Goal: Navigation & Orientation: Find specific page/section

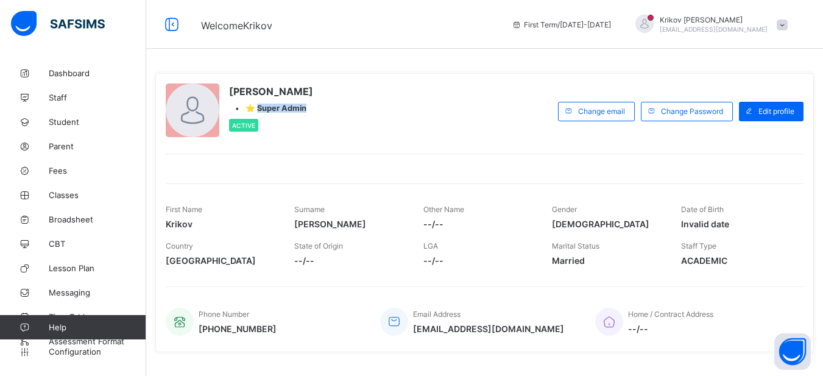
drag, startPoint x: 258, startPoint y: 108, endPoint x: 315, endPoint y: 111, distance: 56.7
click at [313, 111] on div "• ⭐ Super Admin" at bounding box center [271, 108] width 84 height 9
click at [284, 164] on div at bounding box center [485, 161] width 638 height 15
drag, startPoint x: 255, startPoint y: 109, endPoint x: 339, endPoint y: 109, distance: 83.5
click at [339, 109] on div "[PERSON_NAME] • ⭐ Super Admin Active" at bounding box center [359, 110] width 386 height 55
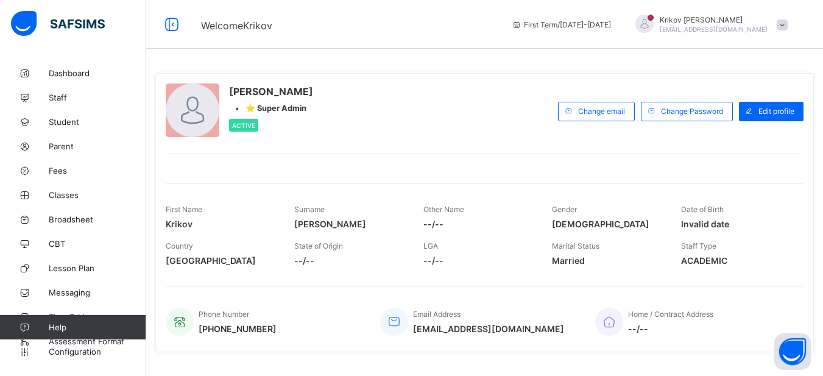
click at [349, 148] on div "[PERSON_NAME] • ⭐ Super Admin Active Change email Change Password Edit profile …" at bounding box center [484, 212] width 659 height 279
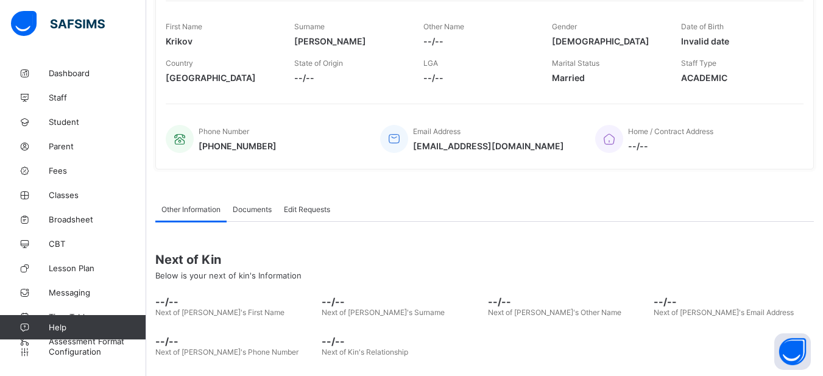
scroll to position [233, 0]
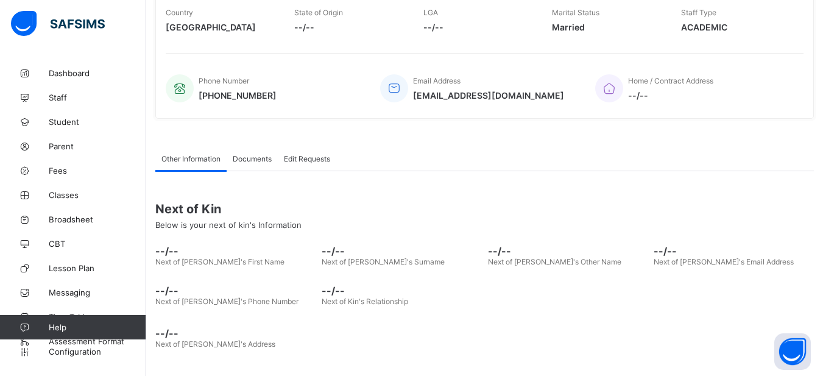
click at [252, 158] on span "Documents" at bounding box center [252, 158] width 39 height 9
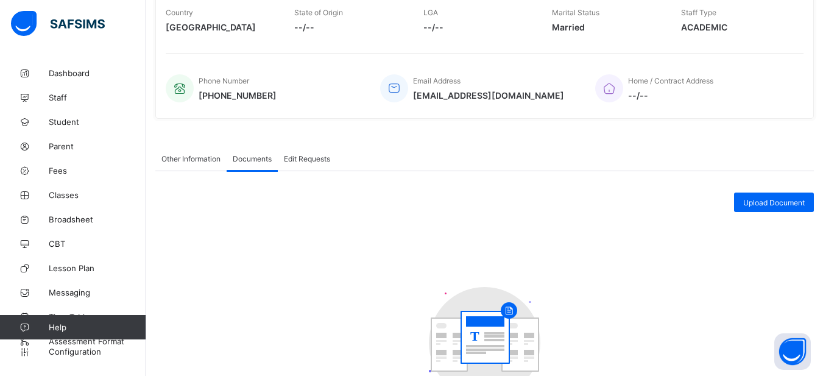
click at [204, 161] on span "Other Information" at bounding box center [190, 158] width 59 height 9
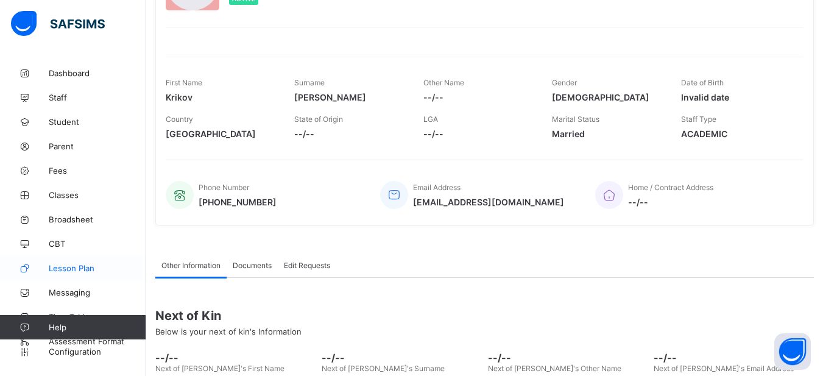
scroll to position [0, 0]
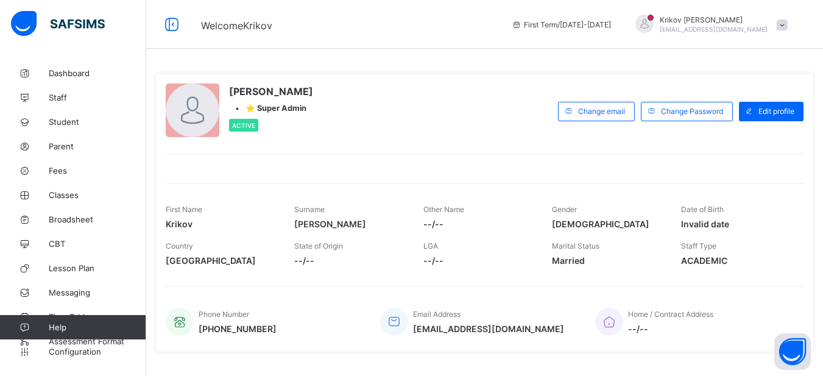
click at [788, 27] on span at bounding box center [782, 24] width 11 height 11
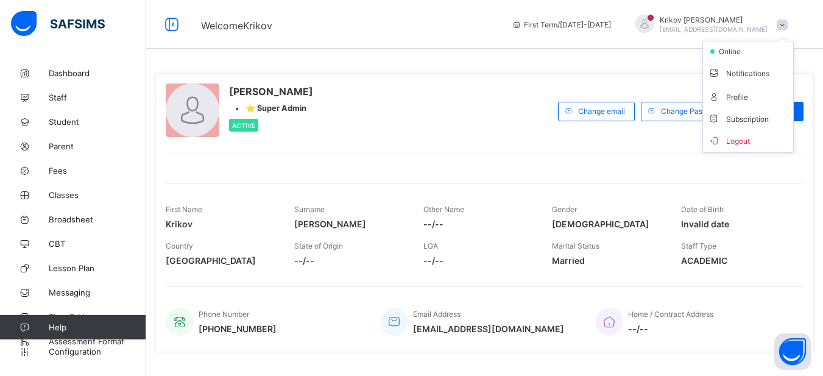
click at [788, 27] on span at bounding box center [782, 24] width 11 height 11
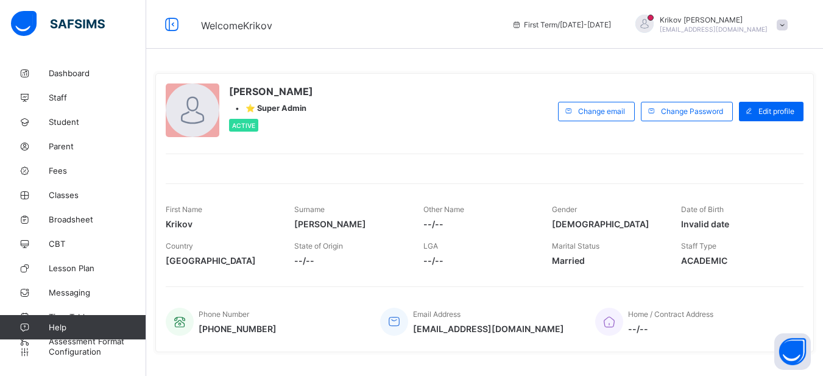
click at [788, 27] on span at bounding box center [782, 24] width 11 height 11
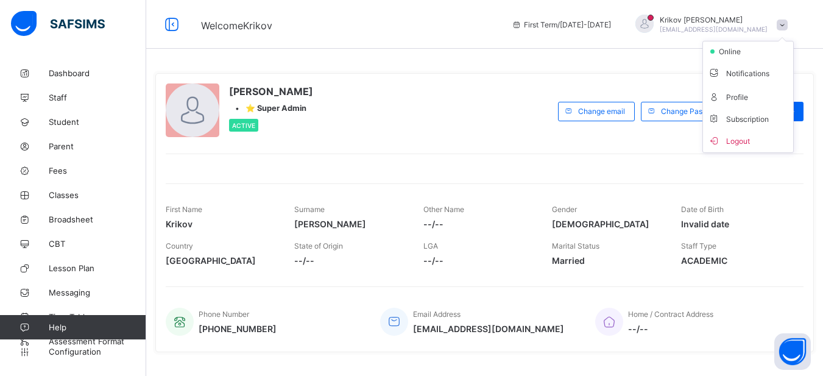
click at [788, 26] on span at bounding box center [782, 24] width 11 height 11
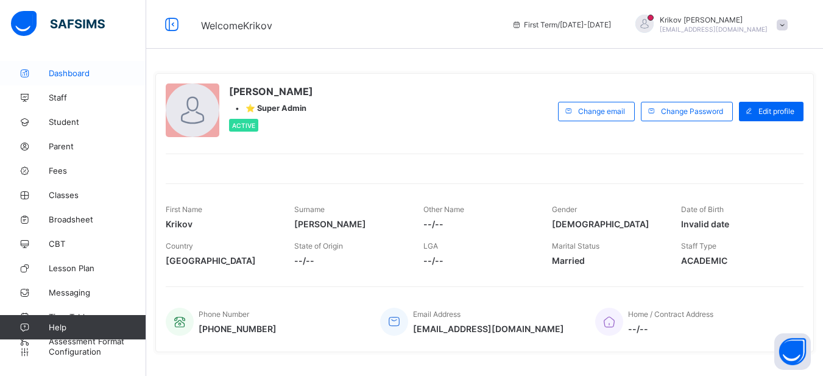
click at [87, 75] on span "Dashboard" at bounding box center [97, 73] width 97 height 10
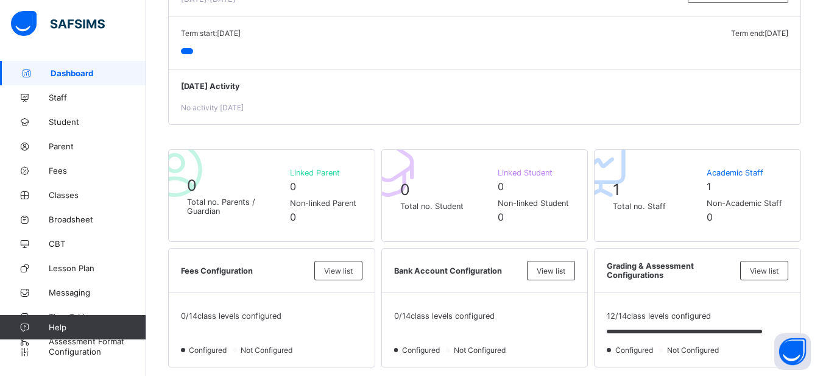
scroll to position [183, 0]
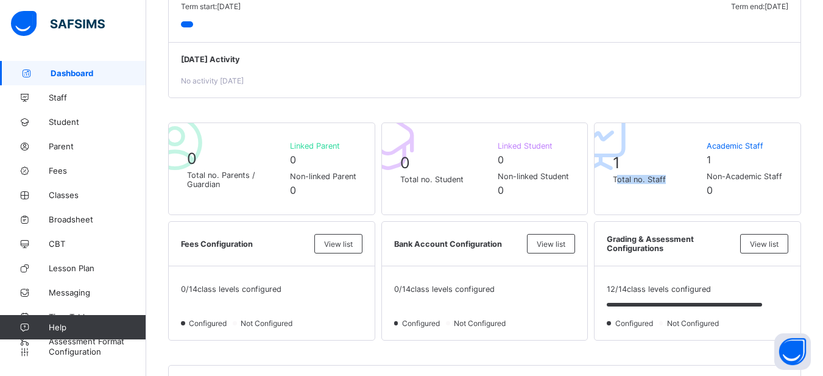
drag, startPoint x: 673, startPoint y: 180, endPoint x: 618, endPoint y: 183, distance: 54.3
click at [619, 183] on span "Total no. Staff" at bounding box center [657, 179] width 88 height 9
drag, startPoint x: 792, startPoint y: 174, endPoint x: 713, endPoint y: 178, distance: 78.7
click at [713, 178] on div "1 Total no. Staff Academic Staff 1 Non-Academic Staff 0" at bounding box center [697, 168] width 207 height 93
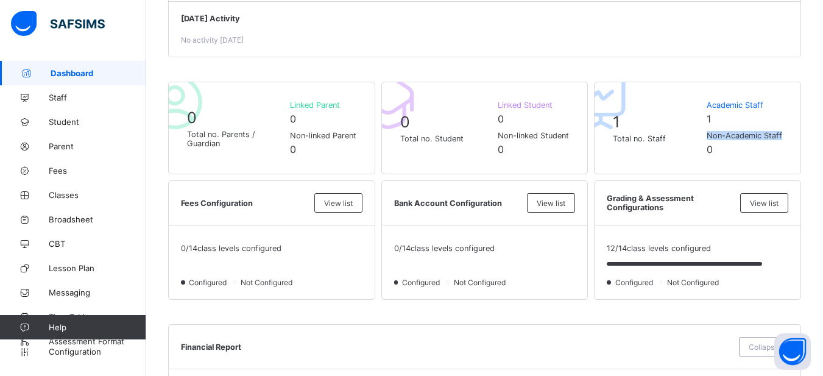
scroll to position [244, 0]
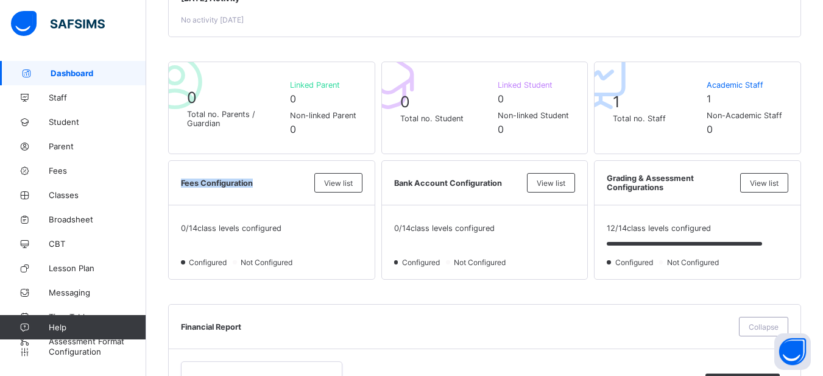
drag, startPoint x: 180, startPoint y: 183, endPoint x: 252, endPoint y: 185, distance: 71.9
click at [252, 185] on div "Fees Configuration View list" at bounding box center [272, 183] width 206 height 44
drag, startPoint x: 398, startPoint y: 185, endPoint x: 503, endPoint y: 183, distance: 104.2
click at [503, 183] on span "Bank Account Configuration" at bounding box center [457, 183] width 127 height 9
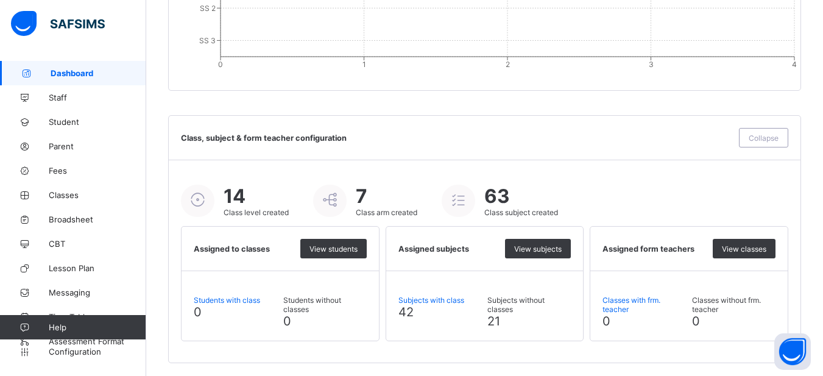
scroll to position [1353, 0]
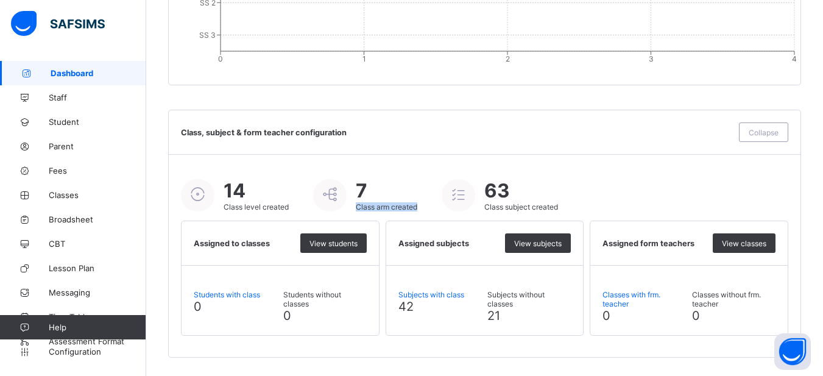
drag, startPoint x: 356, startPoint y: 207, endPoint x: 423, endPoint y: 206, distance: 66.4
click at [422, 206] on div "14 Class level created 7 Class arm created 63 Class subject created" at bounding box center [484, 195] width 607 height 32
drag, startPoint x: 486, startPoint y: 207, endPoint x: 562, endPoint y: 205, distance: 76.8
click at [562, 205] on div "14 Class level created 7 Class arm created 63 Class subject created" at bounding box center [484, 195] width 607 height 32
drag, startPoint x: 199, startPoint y: 246, endPoint x: 246, endPoint y: 240, distance: 47.2
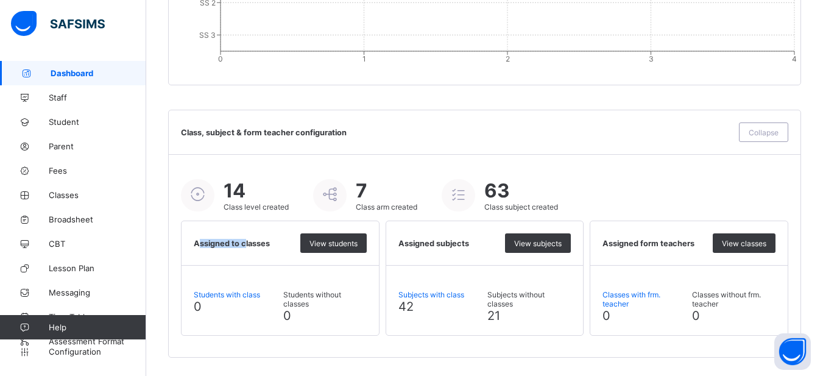
click at [246, 240] on span "Assigned to classes" at bounding box center [244, 243] width 101 height 9
drag, startPoint x: 403, startPoint y: 243, endPoint x: 469, endPoint y: 242, distance: 65.8
click at [469, 242] on span "Assigned subjects" at bounding box center [448, 243] width 101 height 9
drag, startPoint x: 614, startPoint y: 243, endPoint x: 692, endPoint y: 242, distance: 78.0
click at [691, 241] on span "Assigned form teachers" at bounding box center [655, 243] width 104 height 9
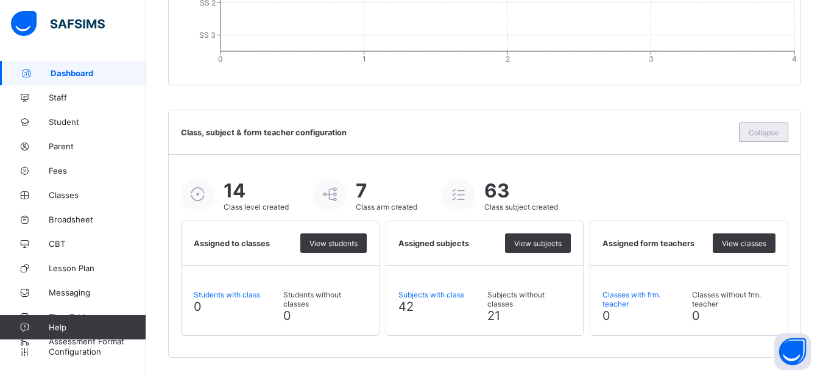
click at [770, 138] on div "Collapse" at bounding box center [763, 131] width 49 height 19
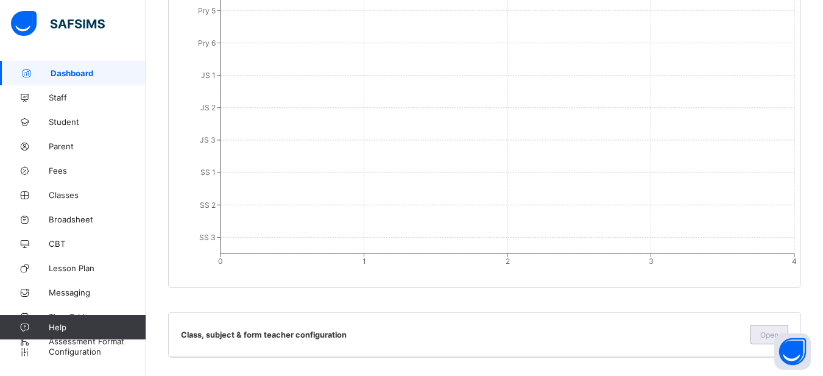
click at [762, 334] on div "Open" at bounding box center [770, 334] width 38 height 19
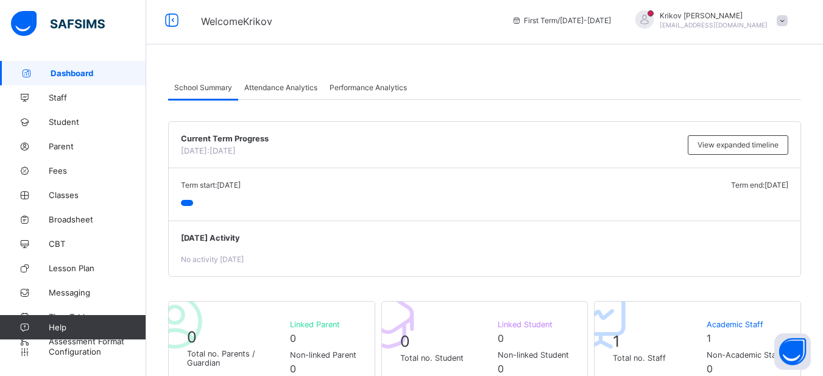
scroll to position [0, 0]
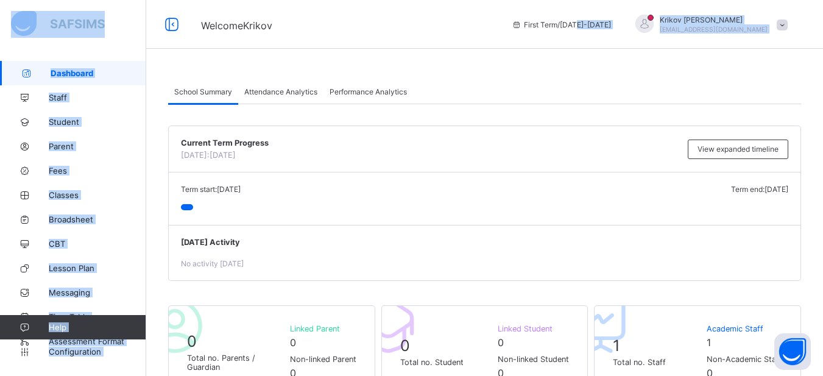
drag, startPoint x: 170, startPoint y: 57, endPoint x: 761, endPoint y: 65, distance: 591.0
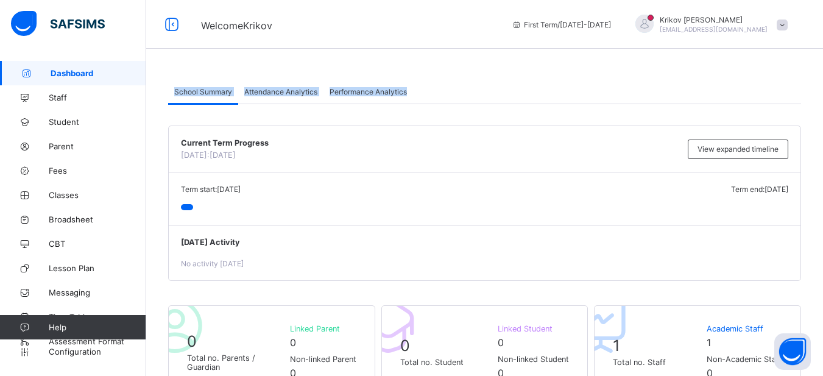
click at [567, 81] on div "School Summary Attendance Analytics Performance Analytics" at bounding box center [484, 91] width 633 height 25
click at [283, 95] on span "Attendance Analytics" at bounding box center [280, 91] width 73 height 9
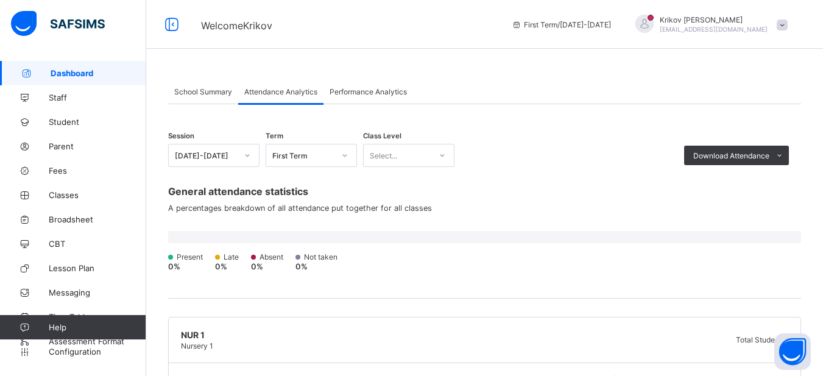
click at [280, 95] on span "Attendance Analytics" at bounding box center [280, 91] width 73 height 9
click at [241, 158] on div at bounding box center [247, 155] width 21 height 19
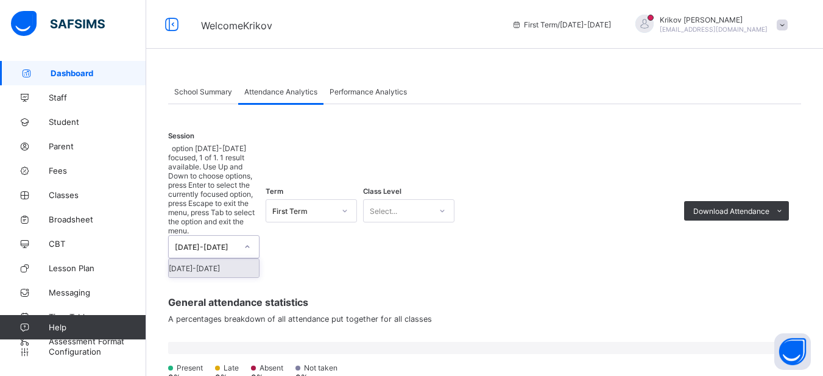
click at [241, 237] on div at bounding box center [247, 246] width 21 height 19
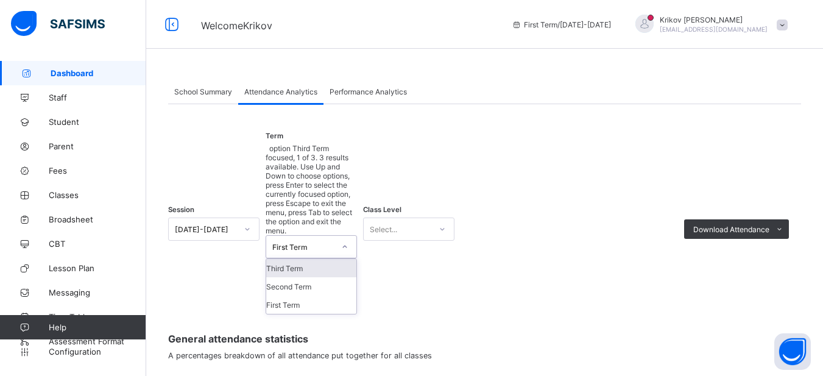
click at [288, 236] on div "First Term" at bounding box center [299, 247] width 67 height 22
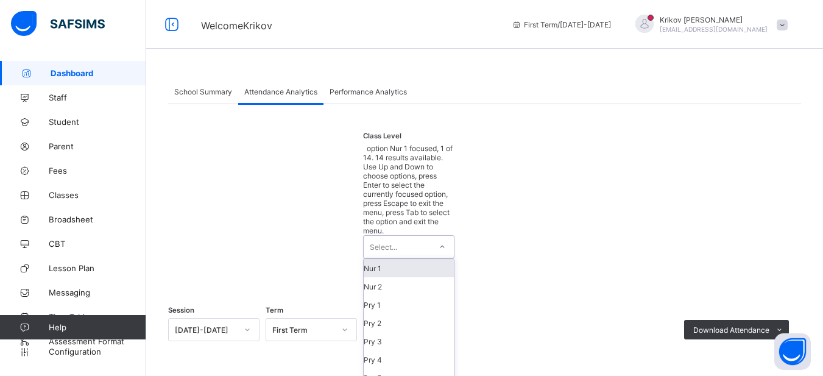
click at [395, 235] on div "Select..." at bounding box center [383, 246] width 27 height 23
click at [502, 150] on div "Session [DATE]-[DATE] Term First Term Class Level option Nur 2 focused, 2 of 14…" at bounding box center [484, 324] width 633 height 384
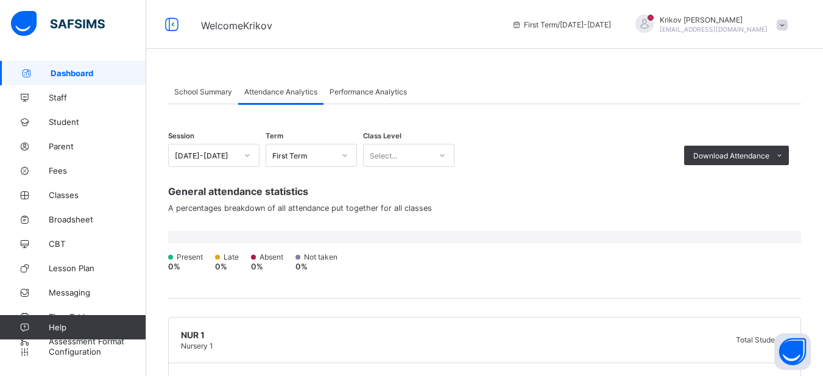
click at [345, 93] on span "Performance Analytics" at bounding box center [368, 91] width 77 height 9
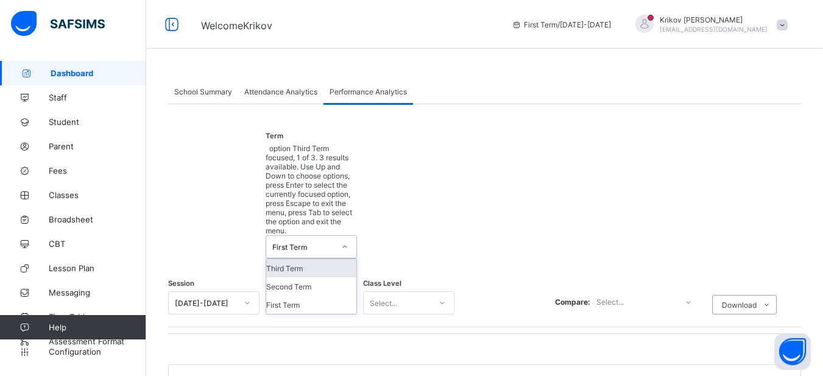
click at [294, 242] on div "First Term" at bounding box center [303, 246] width 62 height 9
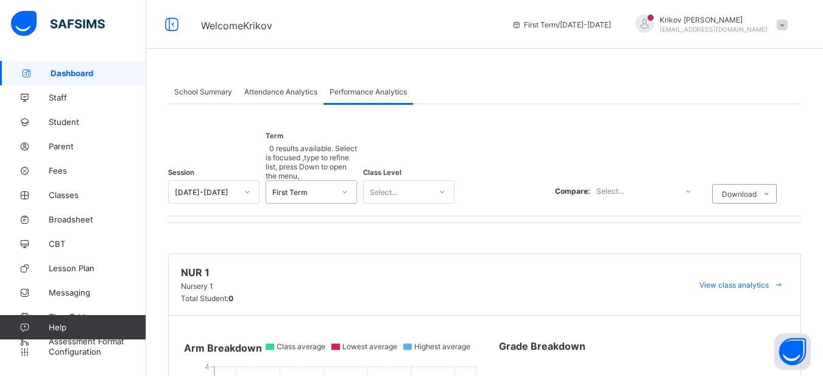
click at [294, 188] on div "First Term" at bounding box center [303, 192] width 62 height 9
click at [377, 180] on div "Select..." at bounding box center [383, 191] width 27 height 23
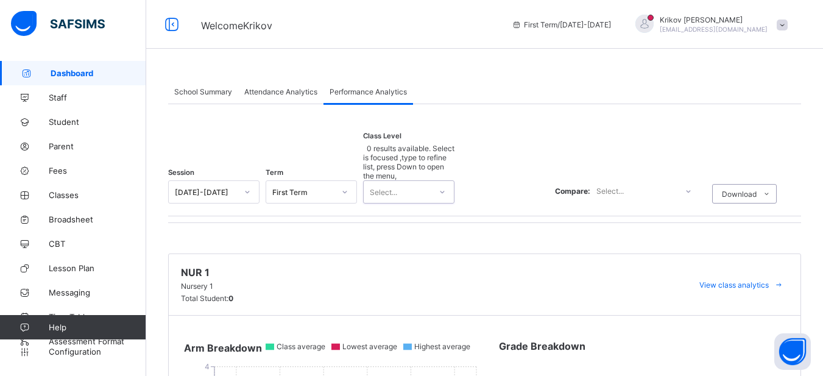
click at [377, 180] on div "Select..." at bounding box center [383, 191] width 27 height 23
click at [199, 85] on div "School Summary" at bounding box center [203, 91] width 70 height 24
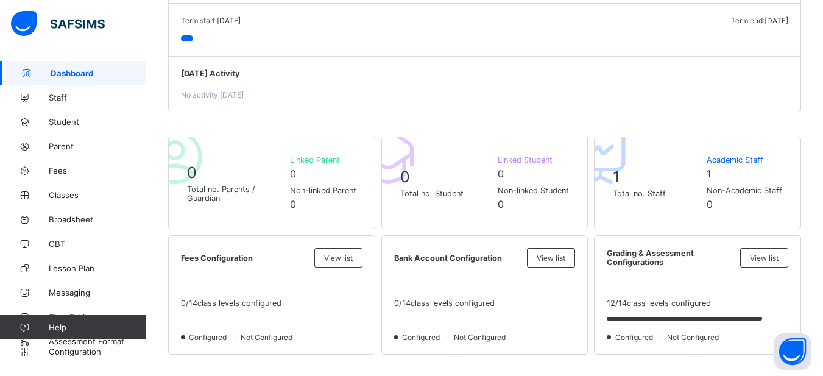
scroll to position [74, 0]
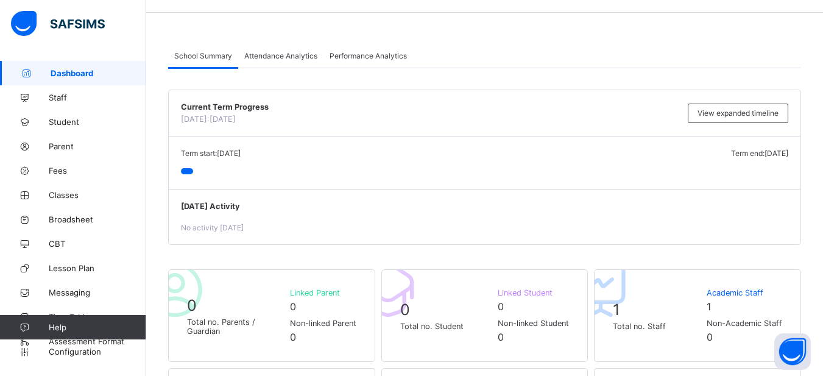
scroll to position [0, 0]
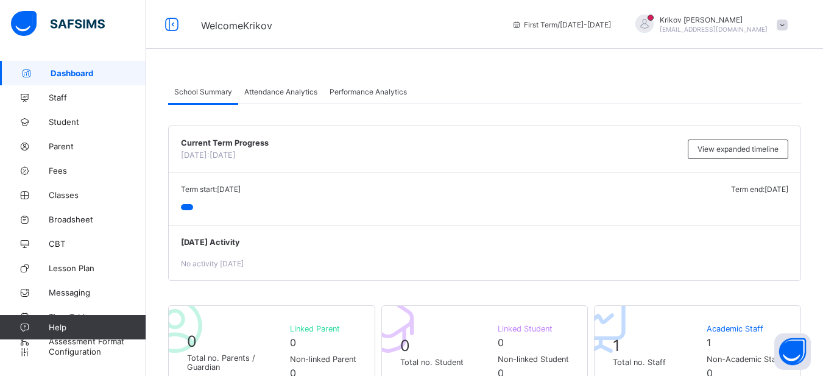
drag, startPoint x: 748, startPoint y: 186, endPoint x: 673, endPoint y: 188, distance: 75.6
click at [673, 188] on div "Term start: [DATE] Term end: [DATE]" at bounding box center [484, 189] width 607 height 9
click at [592, 193] on div "Term start: [DATE] Term end: [DATE]" at bounding box center [484, 189] width 607 height 9
click at [591, 192] on div "Term start: [DATE] Term end: [DATE]" at bounding box center [484, 189] width 607 height 9
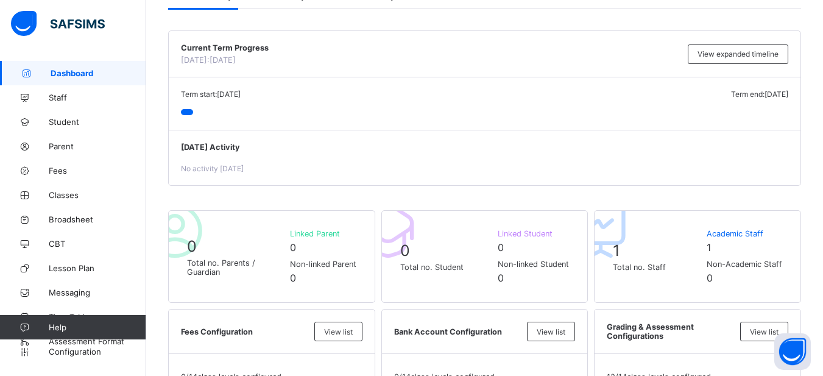
scroll to position [122, 0]
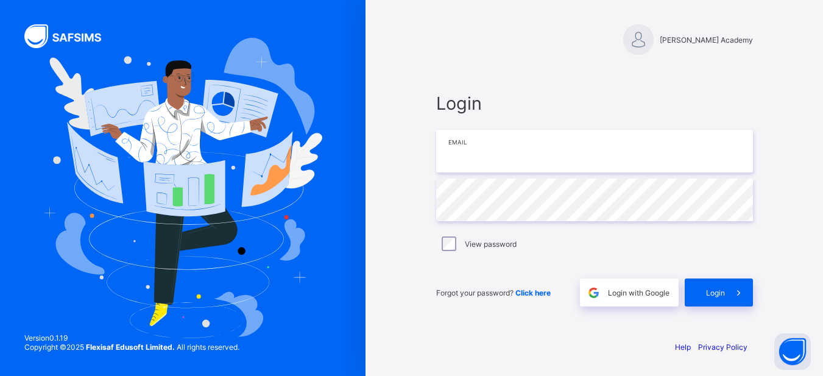
type input "**********"
